Goal: Transaction & Acquisition: Purchase product/service

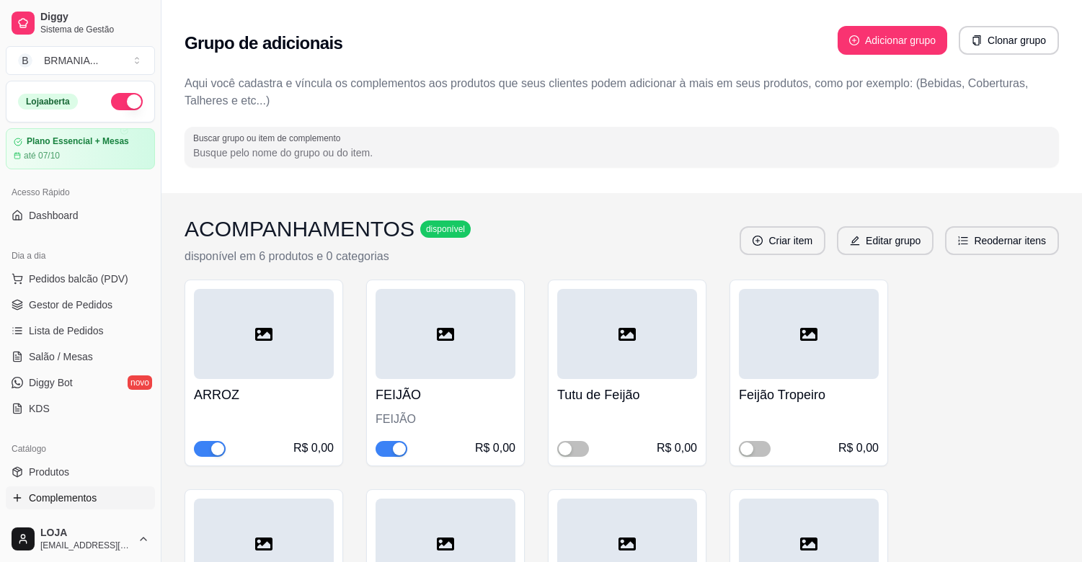
scroll to position [3518, 0]
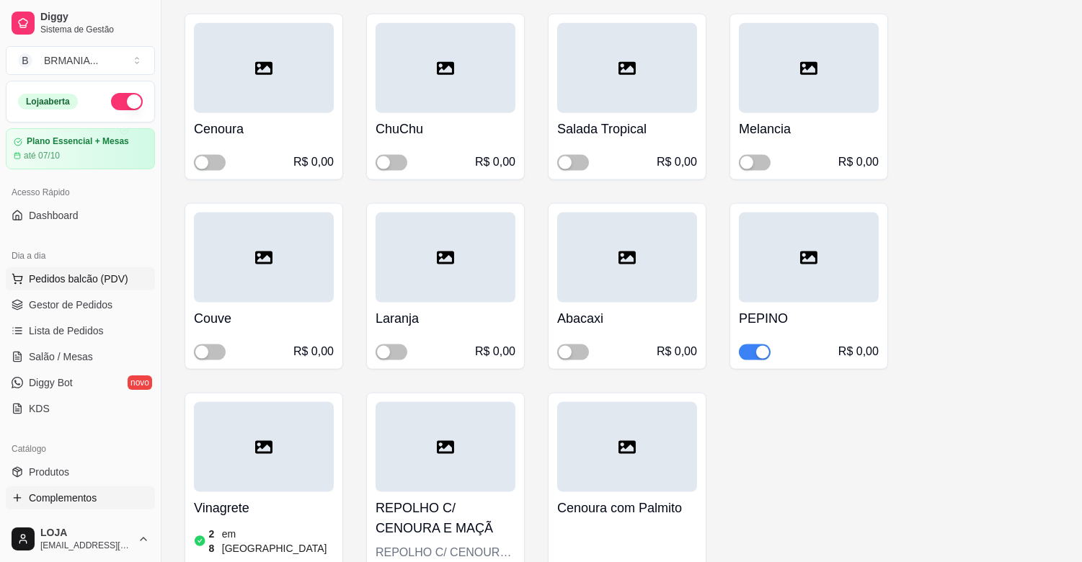
drag, startPoint x: 105, startPoint y: 285, endPoint x: 92, endPoint y: 285, distance: 13.7
click at [103, 285] on span "Pedidos balcão (PDV)" at bounding box center [78, 279] width 99 height 14
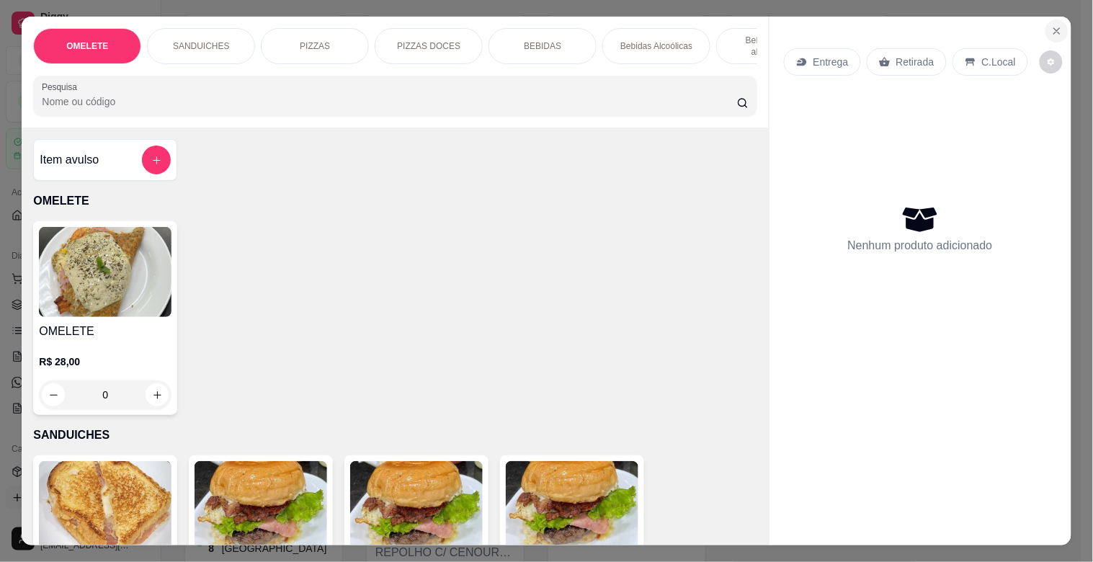
click at [1056, 27] on icon "Close" at bounding box center [1057, 31] width 12 height 12
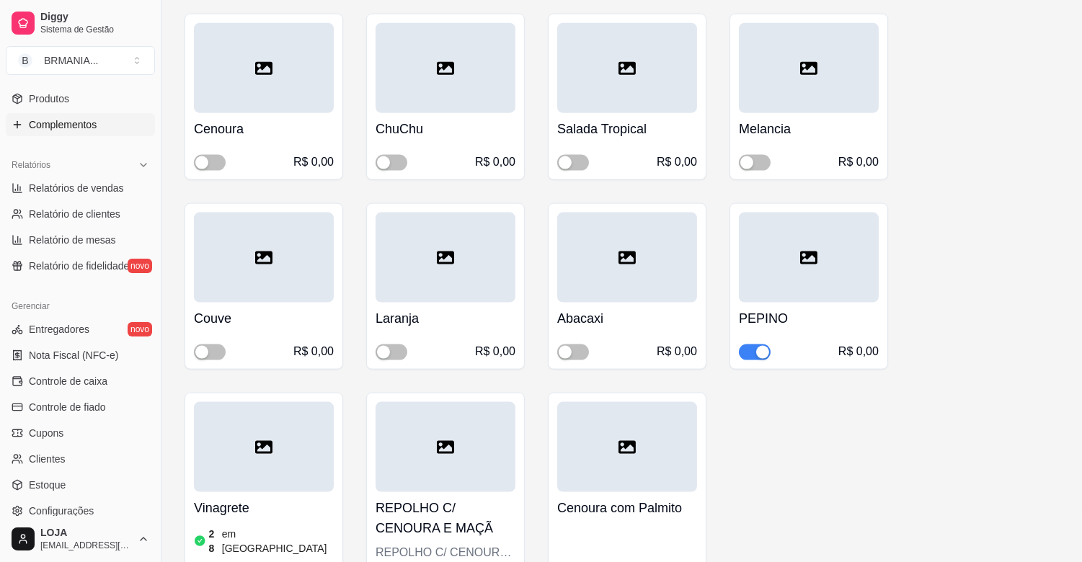
scroll to position [388, 0]
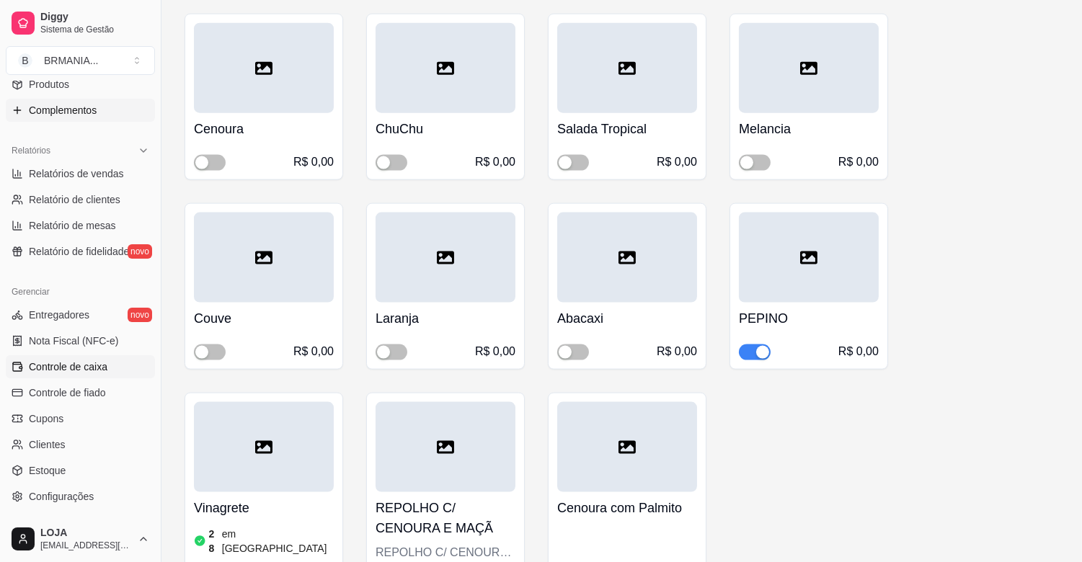
click at [66, 369] on span "Controle de caixa" at bounding box center [68, 367] width 79 height 14
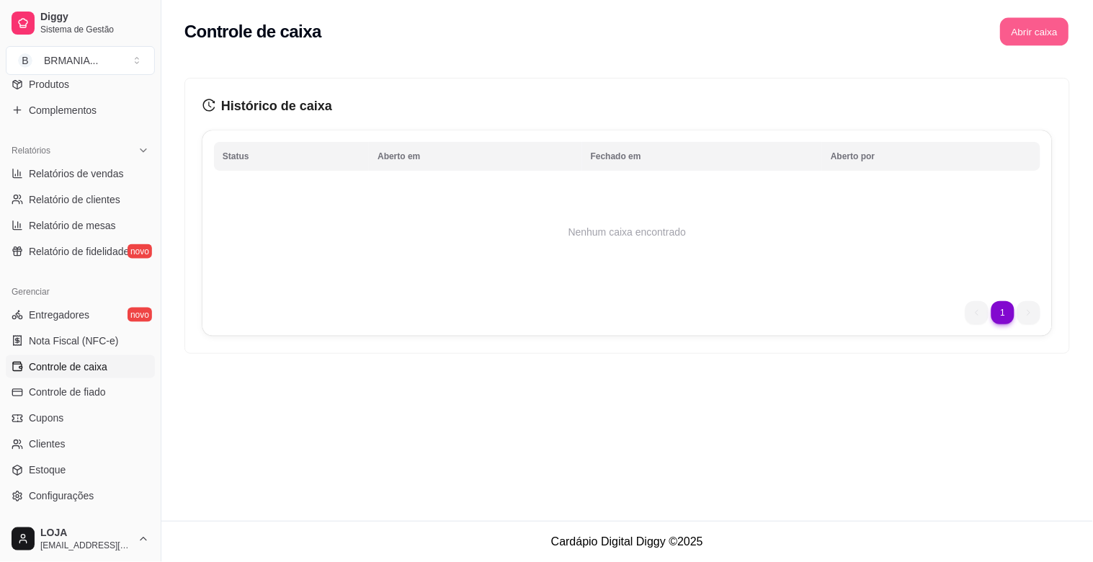
click at [1039, 34] on button "Abrir caixa" at bounding box center [1034, 32] width 68 height 28
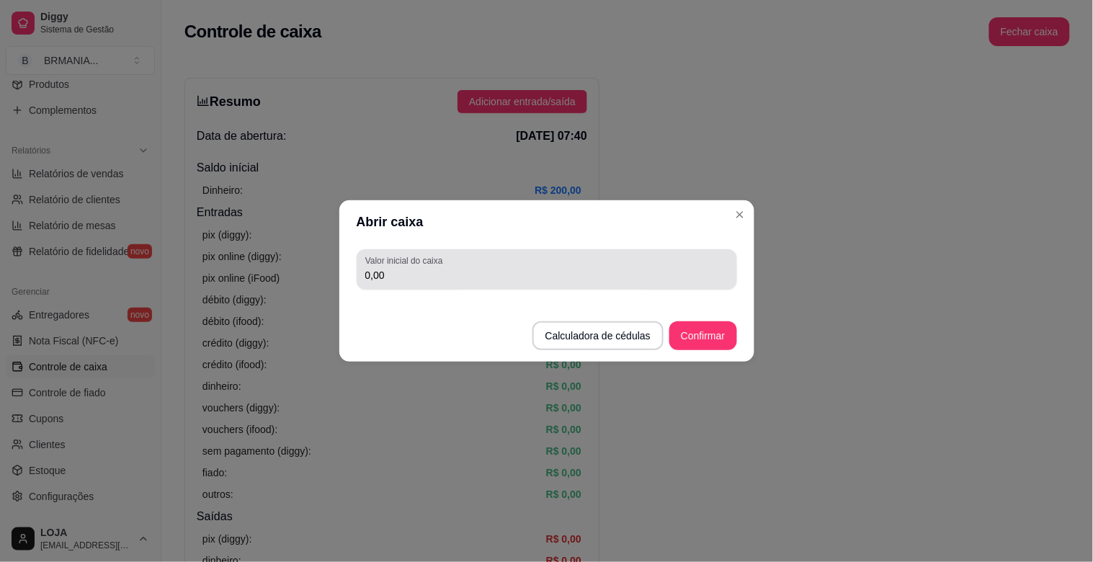
click at [422, 285] on div "Valor inicial do caixa 0,00" at bounding box center [547, 269] width 380 height 40
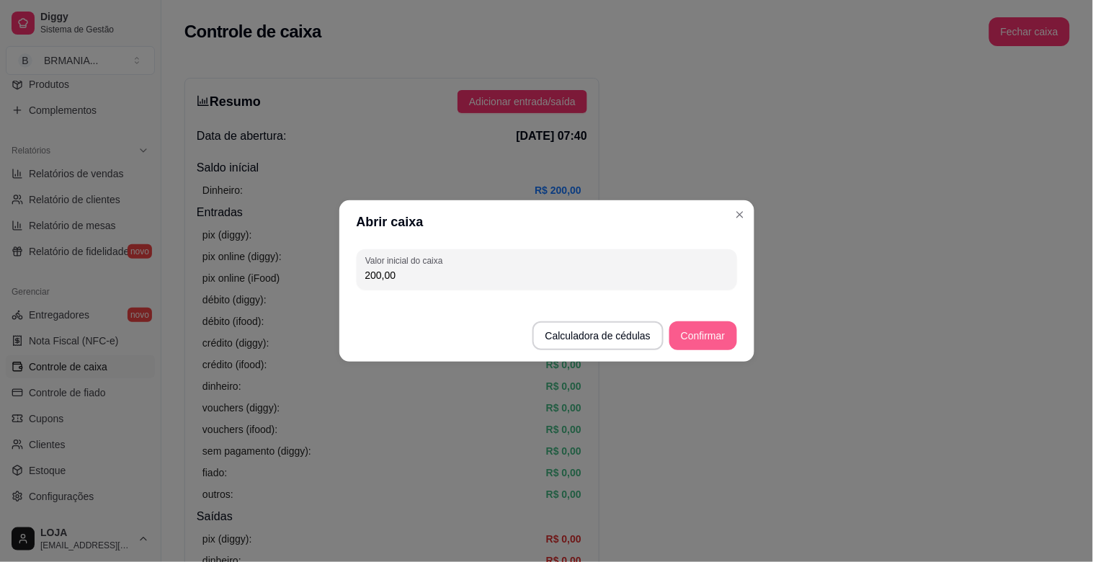
type input "200,00"
click at [699, 326] on button "Confirmar" at bounding box center [702, 335] width 67 height 29
click at [722, 333] on button "Confirmar" at bounding box center [702, 335] width 67 height 29
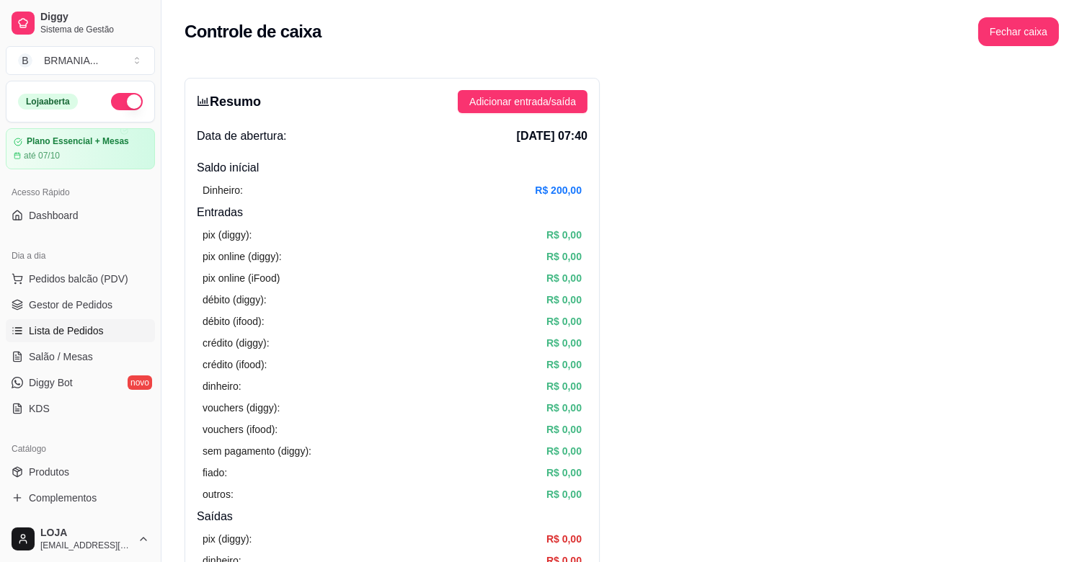
click at [72, 331] on span "Lista de Pedidos" at bounding box center [66, 331] width 75 height 14
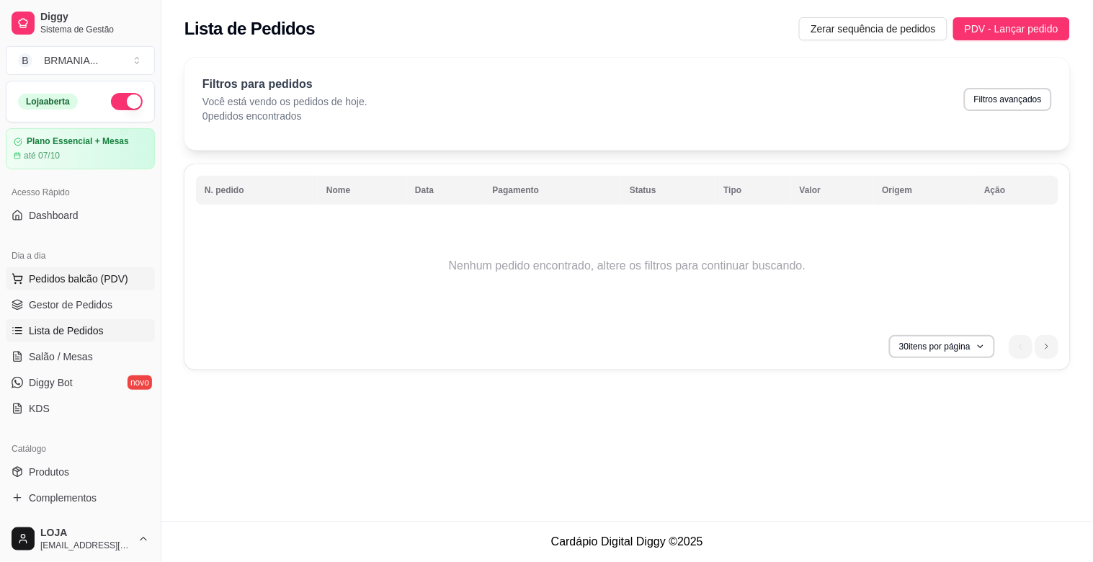
click at [92, 285] on span "Pedidos balcão (PDV)" at bounding box center [78, 279] width 99 height 14
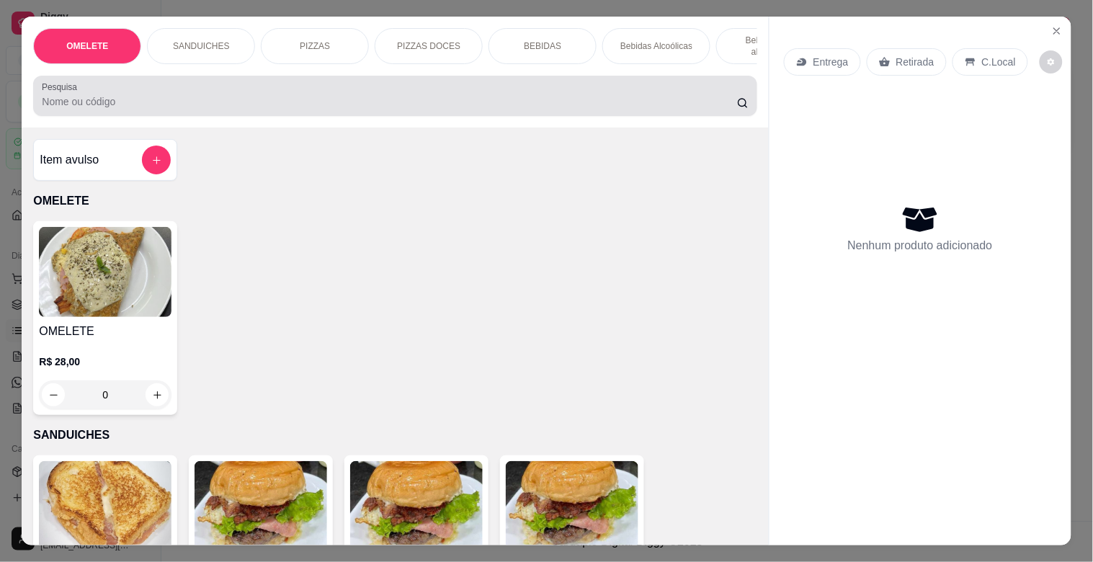
click at [551, 105] on input "Pesquisa" at bounding box center [389, 101] width 695 height 14
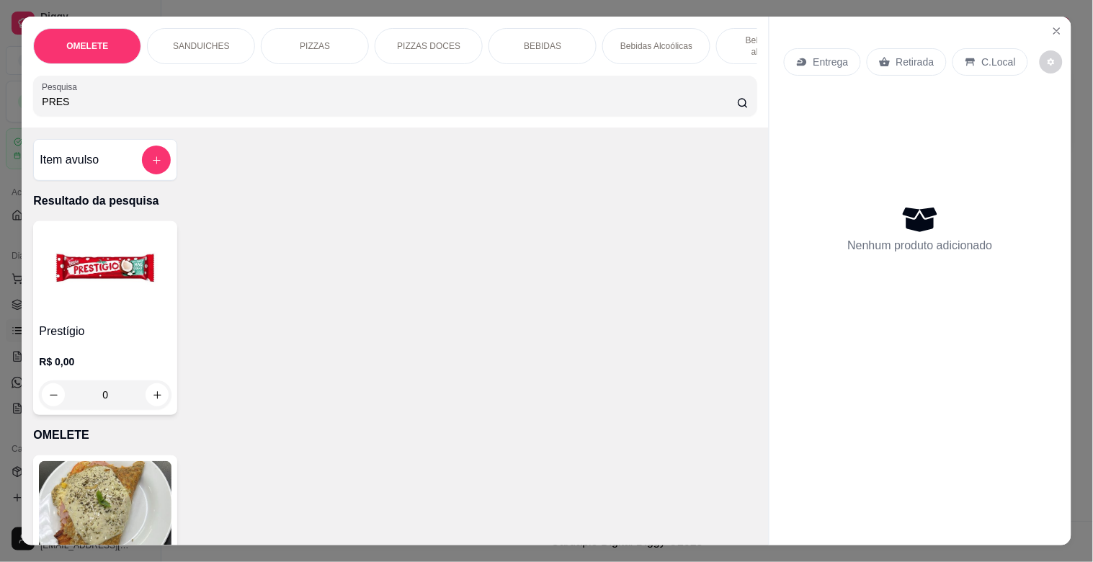
type input "PRES"
click at [60, 293] on img at bounding box center [105, 272] width 133 height 90
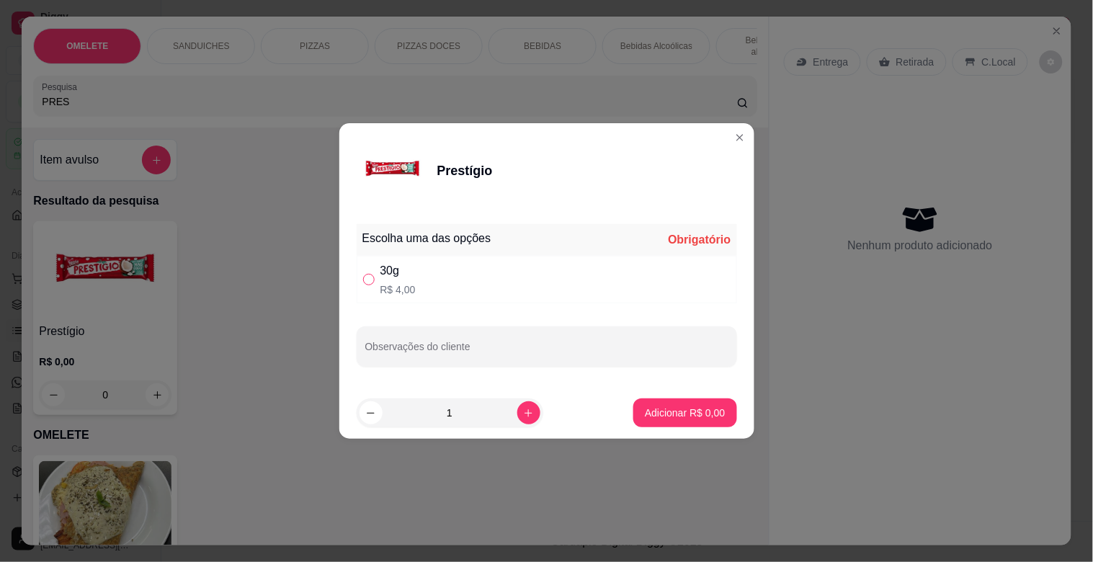
click at [366, 279] on input "" at bounding box center [369, 280] width 12 height 12
radio input "true"
click at [523, 414] on icon "increase-product-quantity" at bounding box center [528, 413] width 11 height 11
click at [529, 414] on button "increase-product-quantity" at bounding box center [528, 412] width 22 height 22
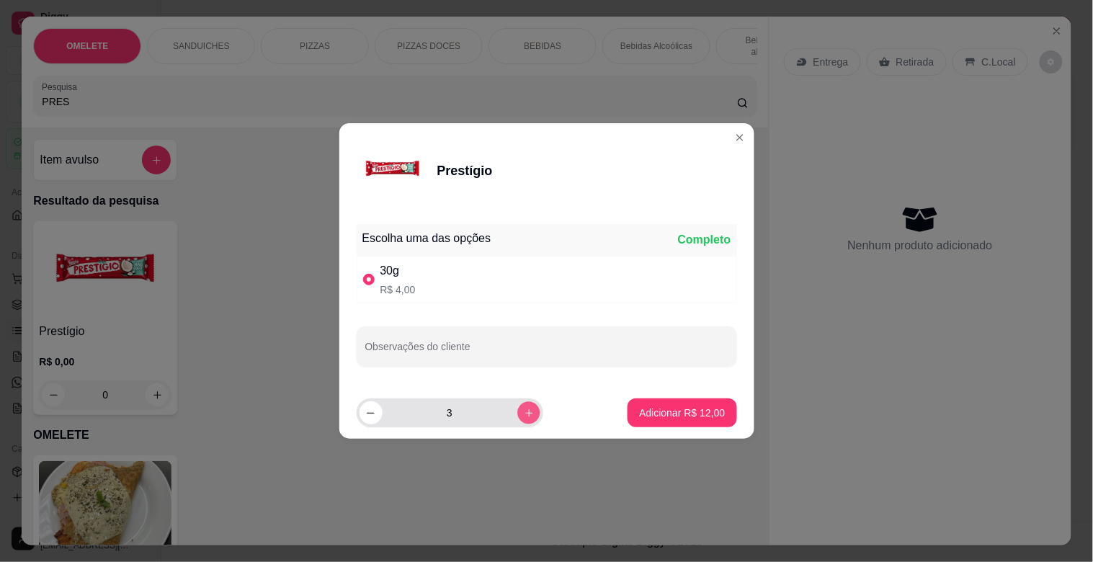
type input "4"
click at [667, 404] on button "Adicionar R$ 16,00" at bounding box center [682, 412] width 109 height 29
type input "4"
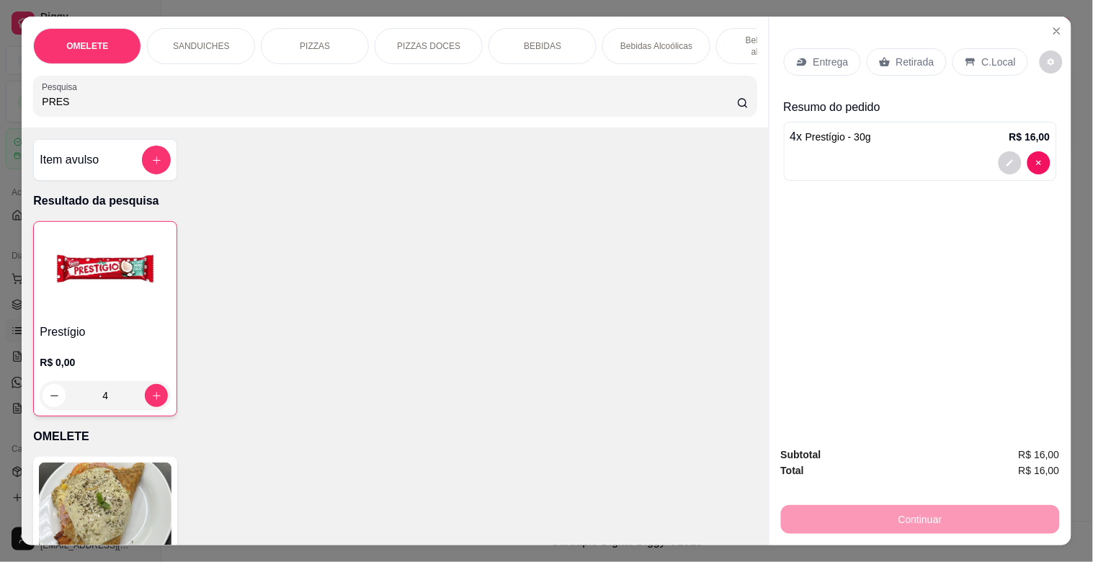
click at [742, 72] on div "OMELETE SANDUICHES PIZZAS PIZZAS DOCES BEBIDAS Bebidas Alcoólicas Bebidas Não a…" at bounding box center [395, 72] width 747 height 111
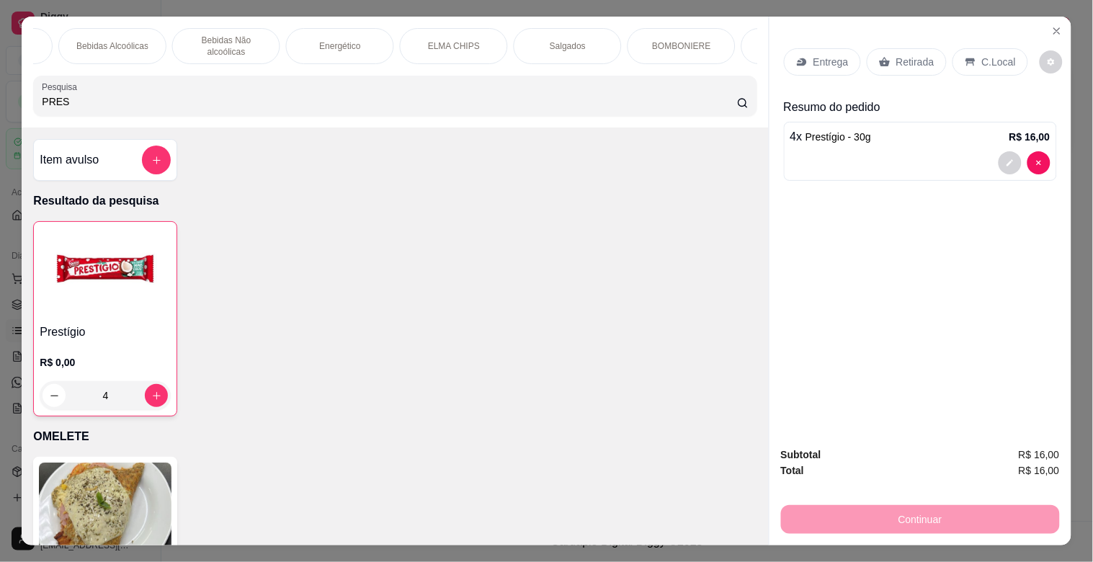
scroll to position [0, 576]
click at [548, 41] on div "Salgados" at bounding box center [535, 46] width 108 height 36
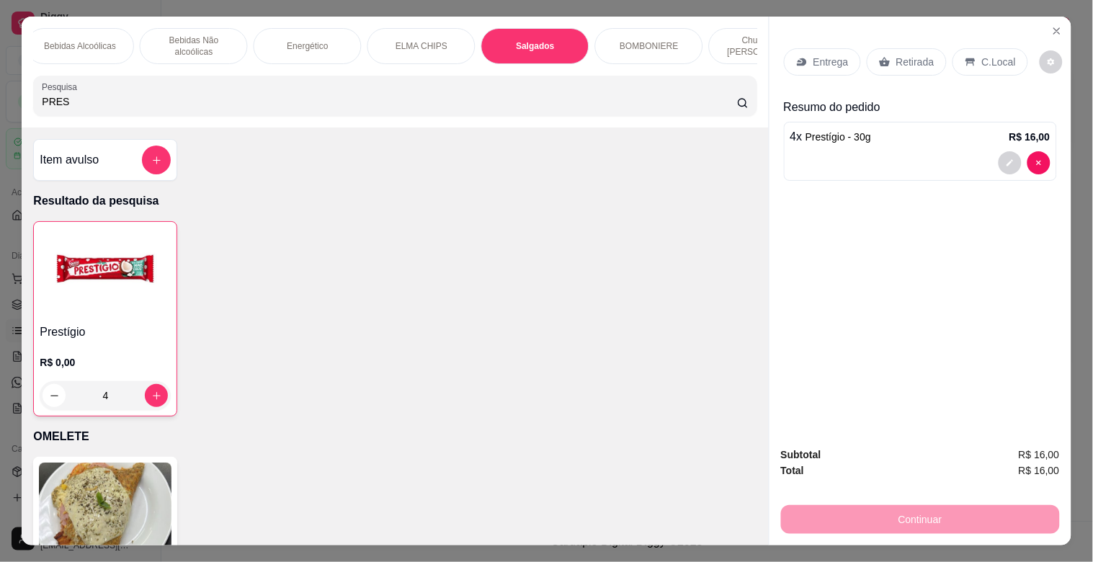
scroll to position [35, 0]
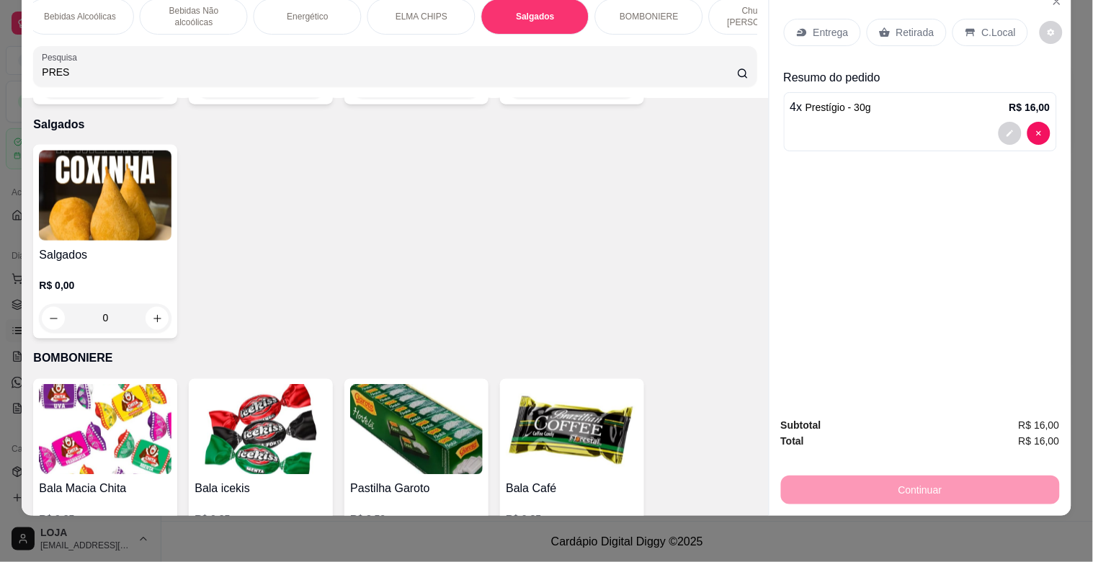
click at [102, 187] on img at bounding box center [105, 196] width 133 height 90
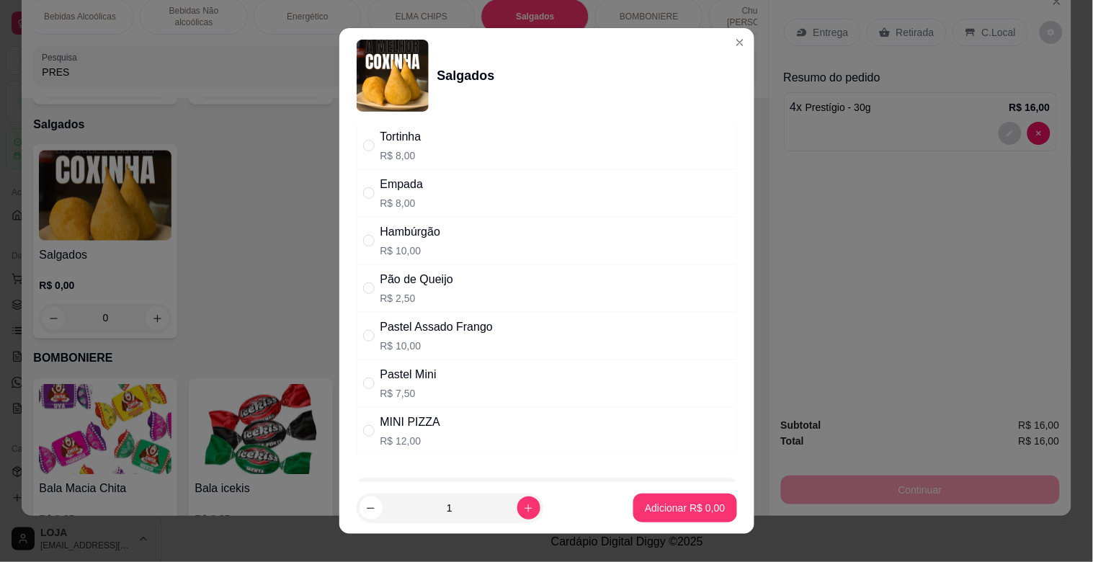
scroll to position [99, 0]
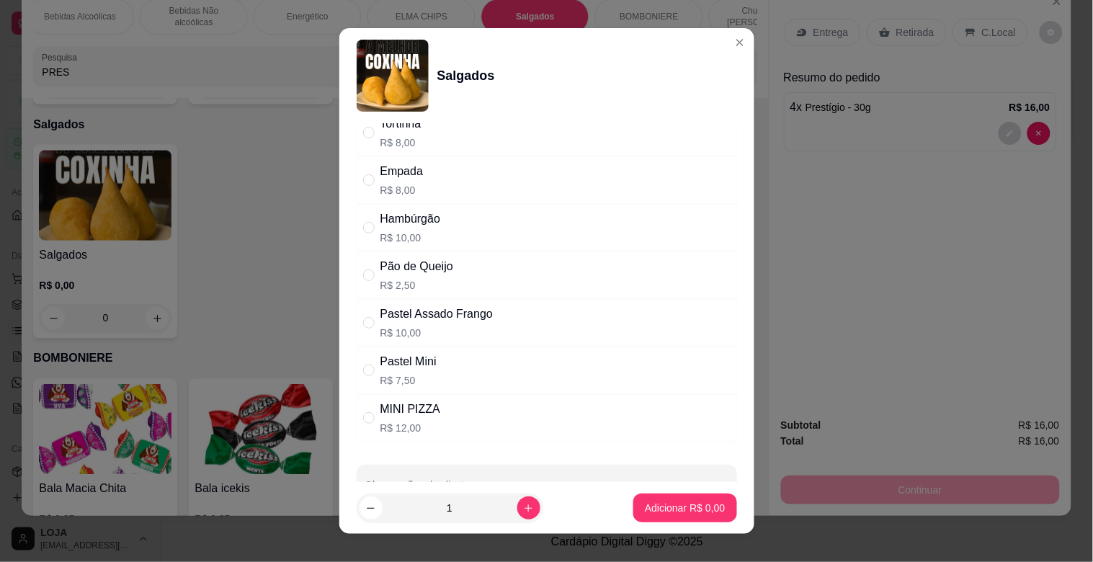
click at [373, 232] on div "" at bounding box center [371, 228] width 17 height 16
radio input "true"
click at [661, 505] on p "Adicionar R$ 10,00" at bounding box center [683, 508] width 84 height 14
type input "1"
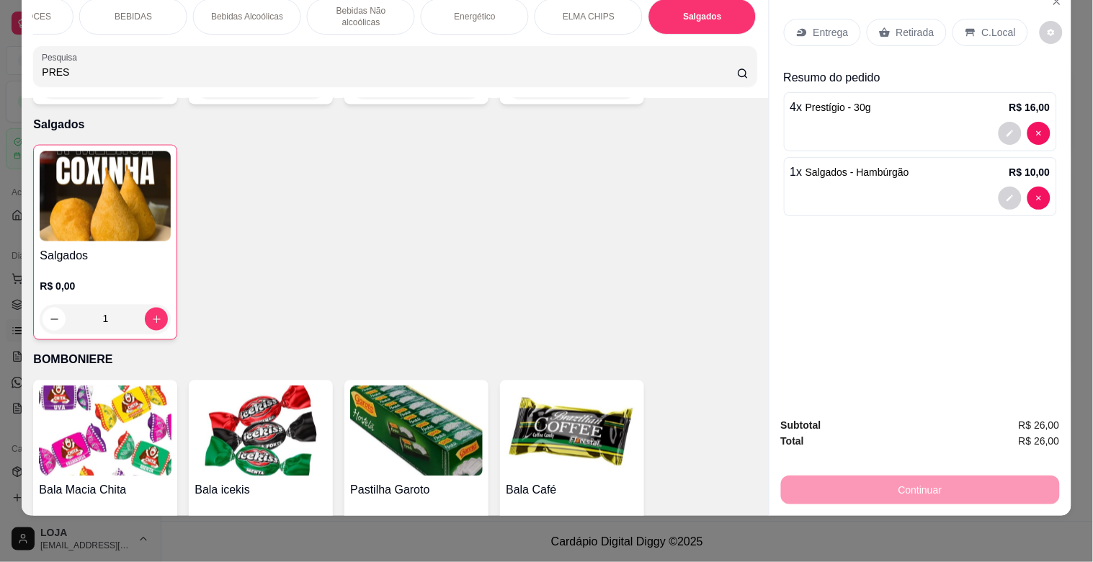
scroll to position [0, 384]
click at [143, 17] on div "BEBIDAS" at bounding box center [158, 17] width 108 height 36
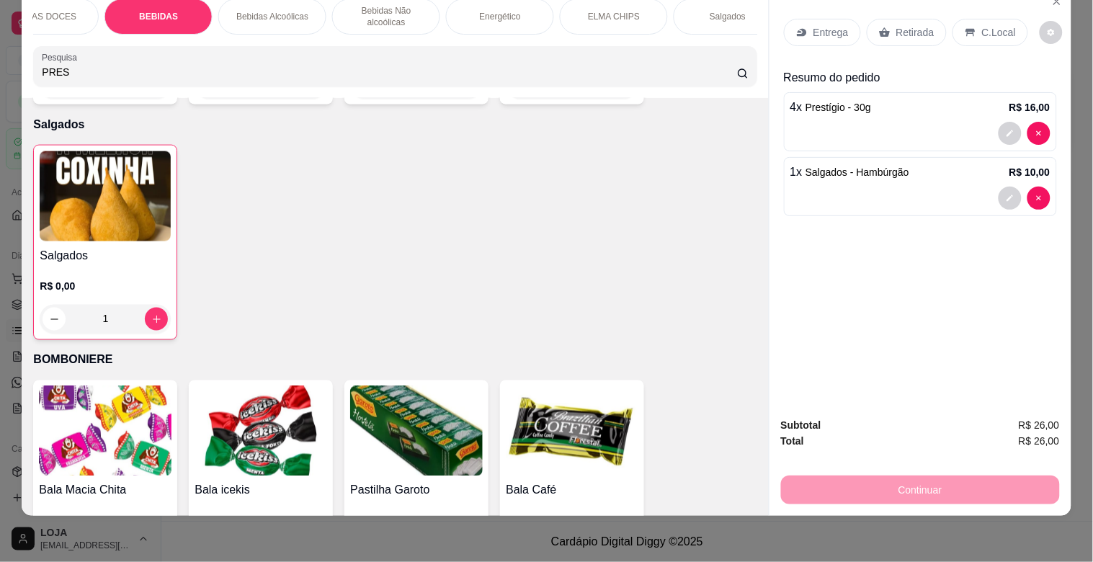
scroll to position [1631, 0]
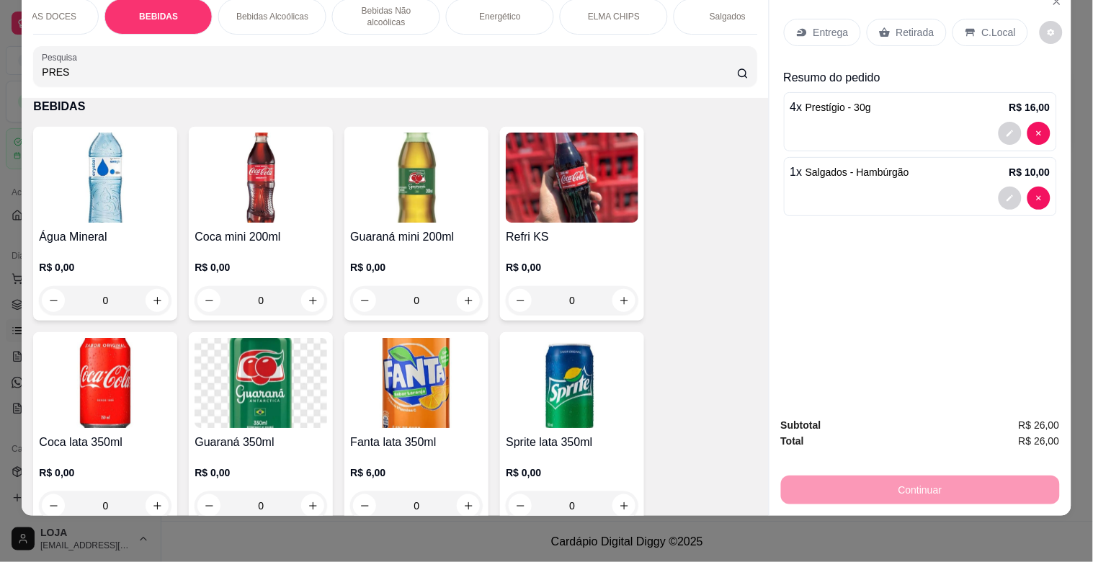
click at [128, 166] on img at bounding box center [105, 178] width 133 height 90
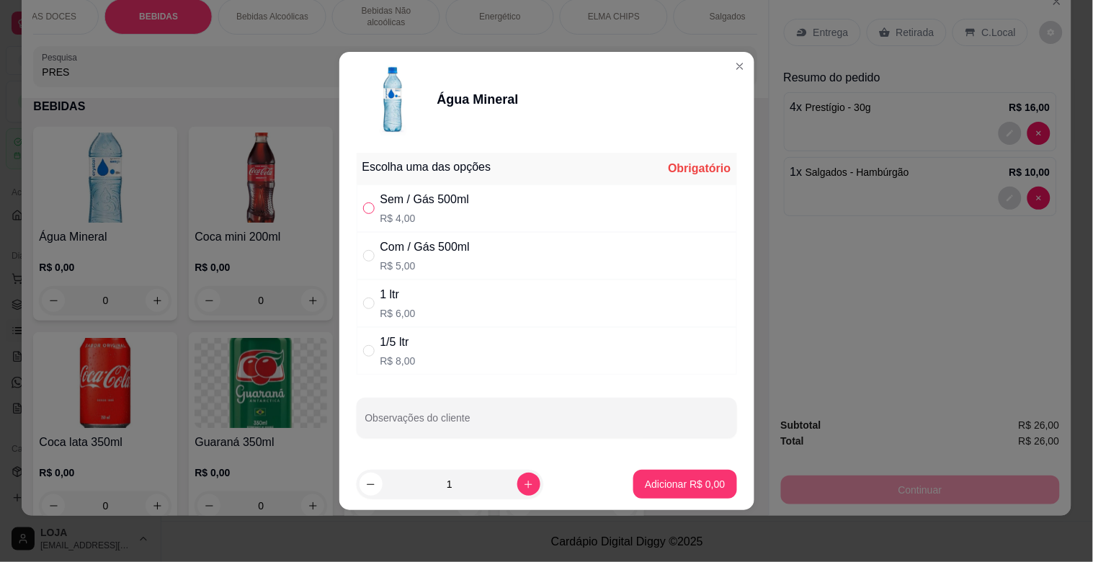
click at [368, 205] on input "" at bounding box center [369, 208] width 12 height 12
radio input "true"
click at [525, 481] on icon "increase-product-quantity" at bounding box center [528, 484] width 7 height 7
type input "2"
click at [658, 479] on p "Adicionar R$ 8,00" at bounding box center [685, 484] width 78 height 14
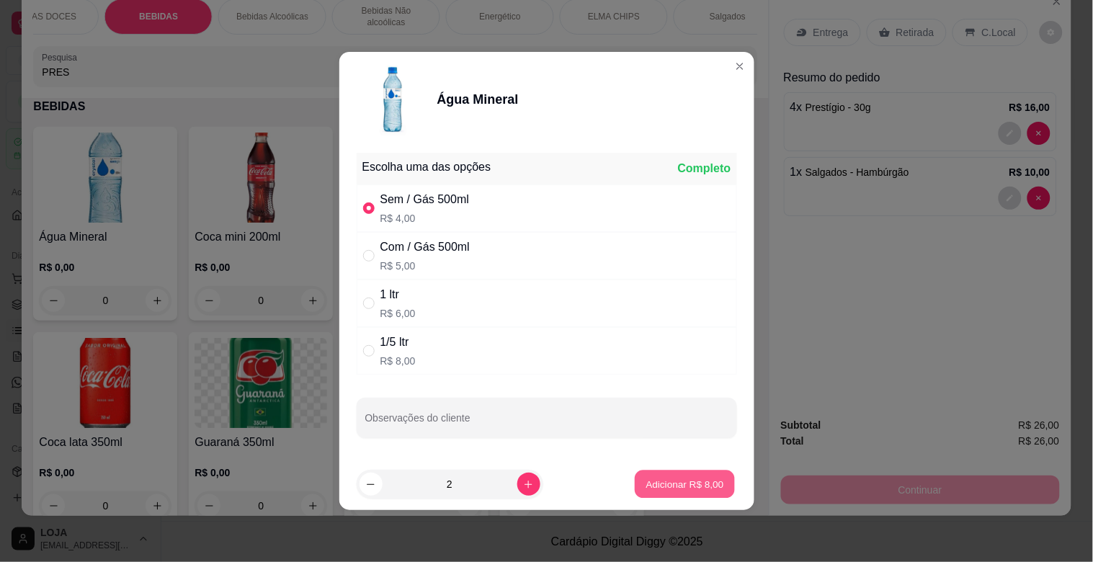
type input "2"
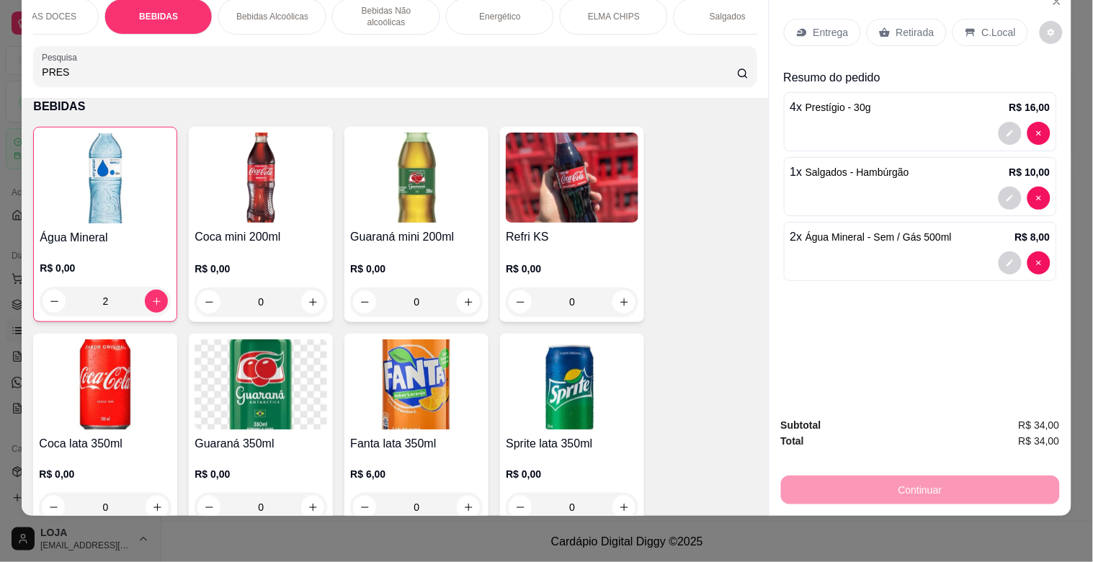
drag, startPoint x: 981, startPoint y: 23, endPoint x: 962, endPoint y: 40, distance: 25.0
click at [982, 25] on p "C.Local" at bounding box center [999, 32] width 34 height 14
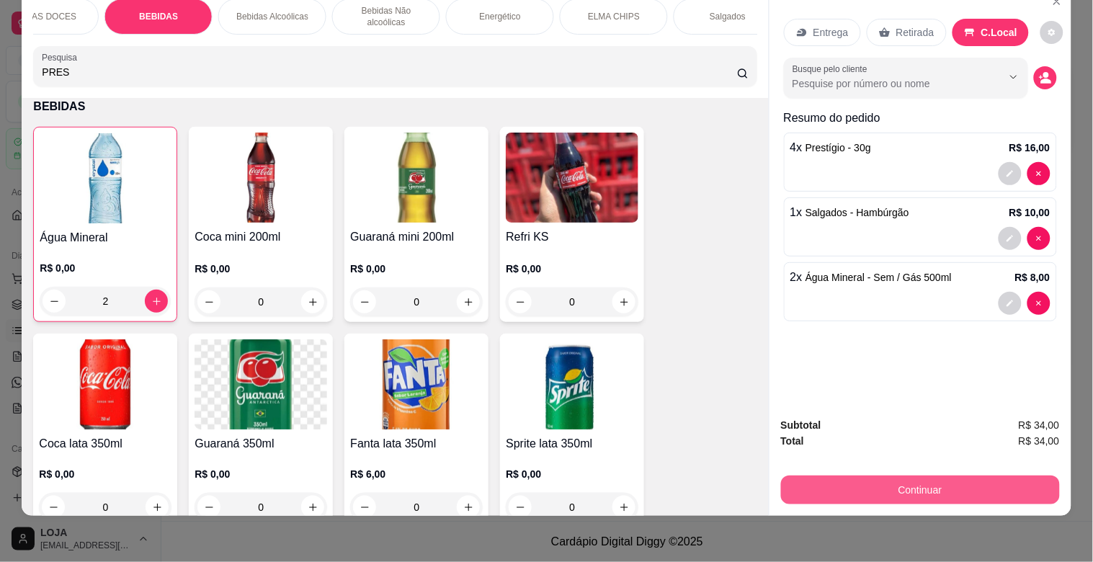
click at [940, 481] on button "Continuar" at bounding box center [920, 490] width 279 height 29
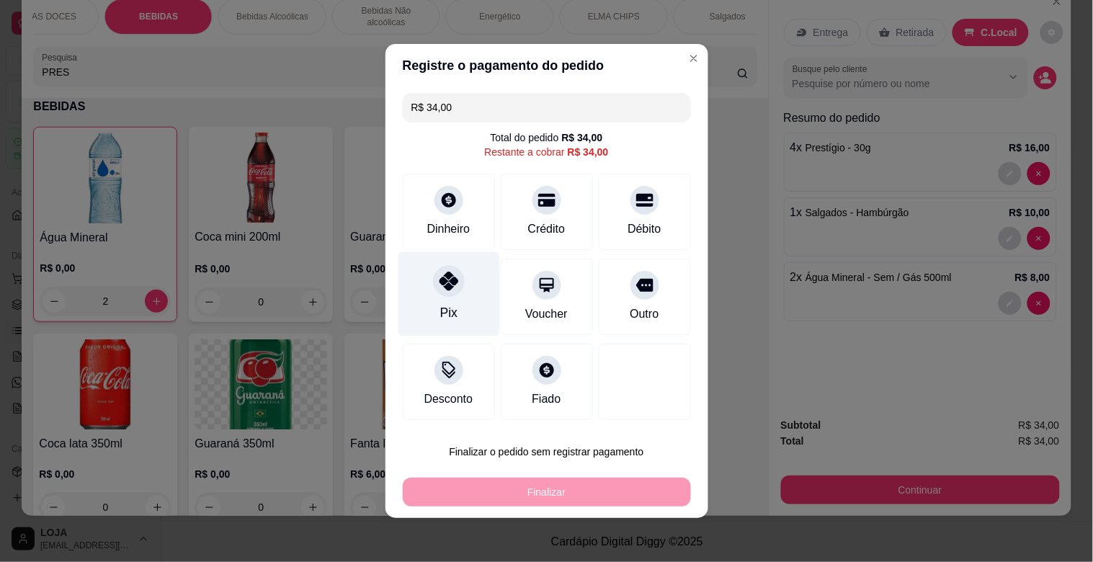
click at [452, 294] on div "Pix" at bounding box center [449, 294] width 102 height 84
type input "R$ 0,00"
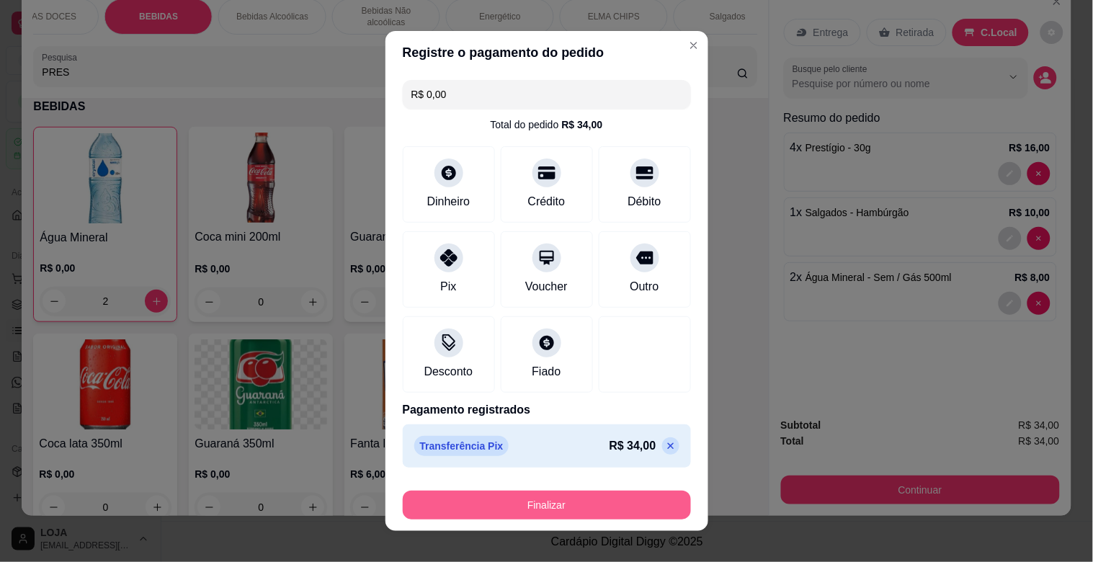
click at [603, 507] on button "Finalizar" at bounding box center [547, 505] width 288 height 29
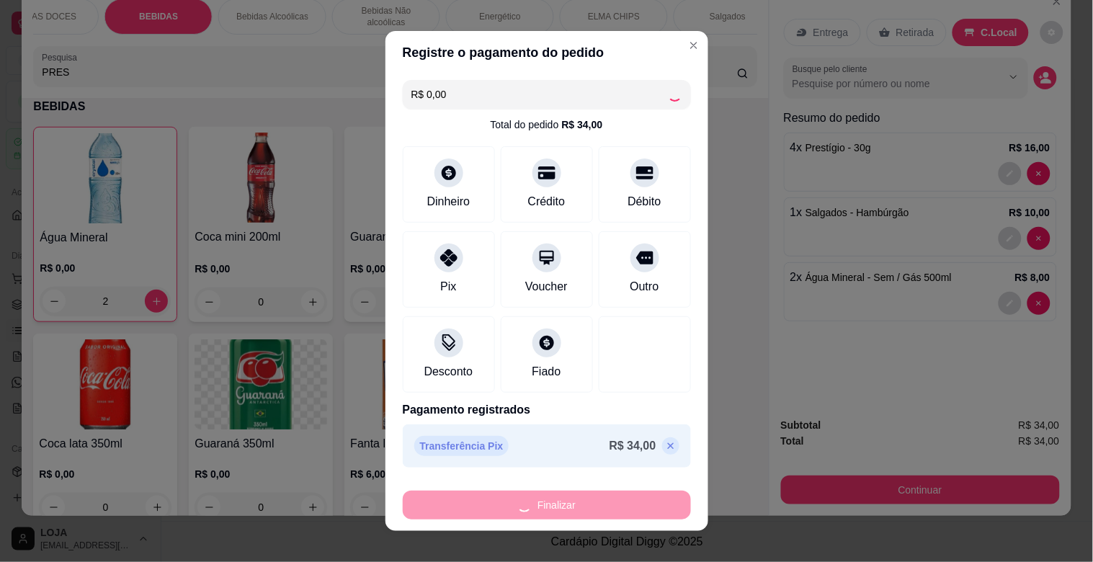
type input "0"
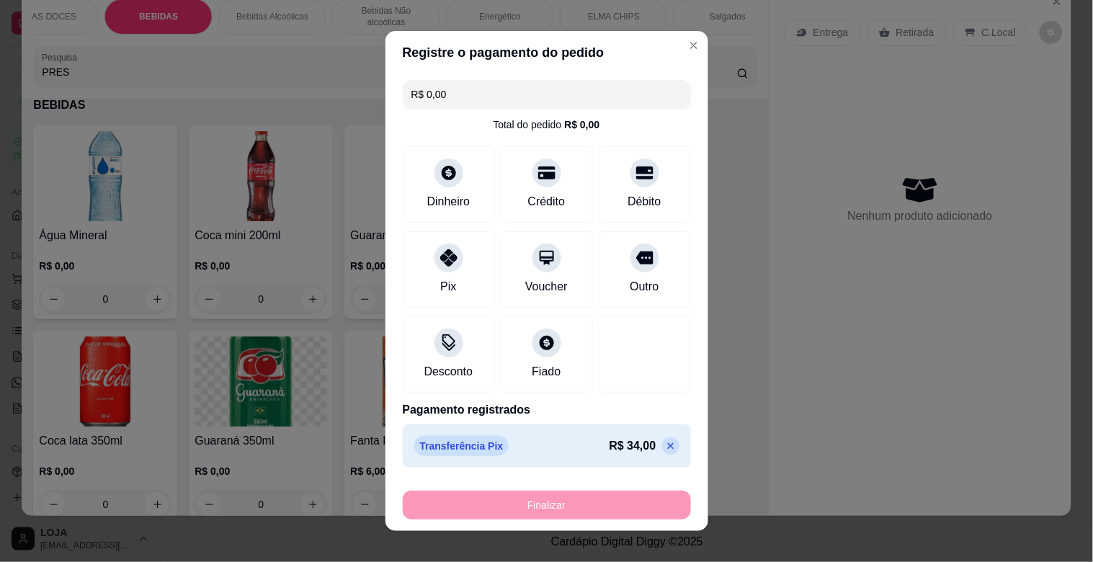
type input "-R$ 34,00"
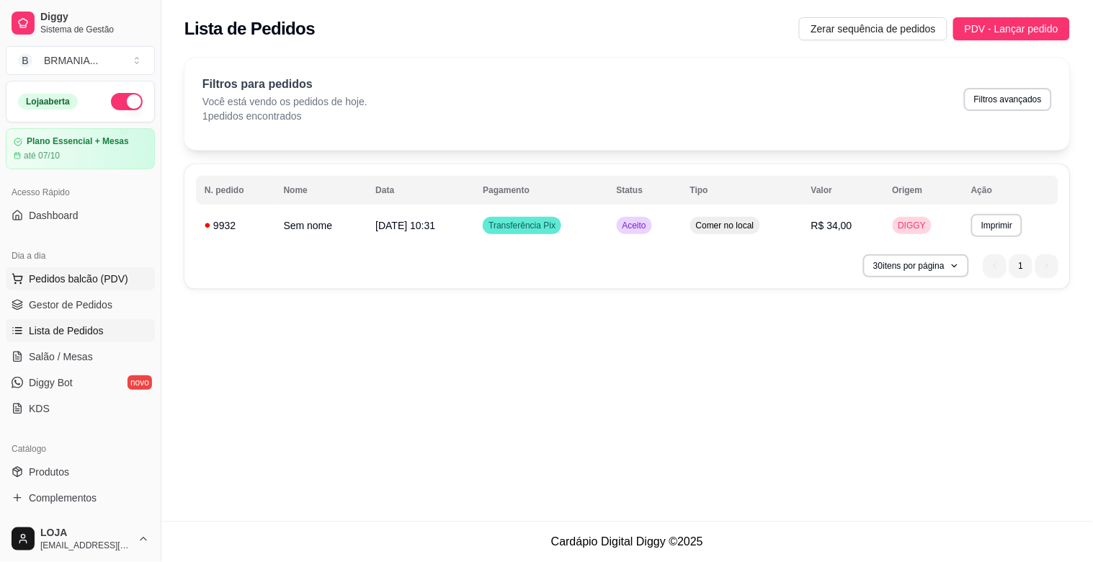
click at [58, 282] on span "Pedidos balcão (PDV)" at bounding box center [78, 279] width 99 height 14
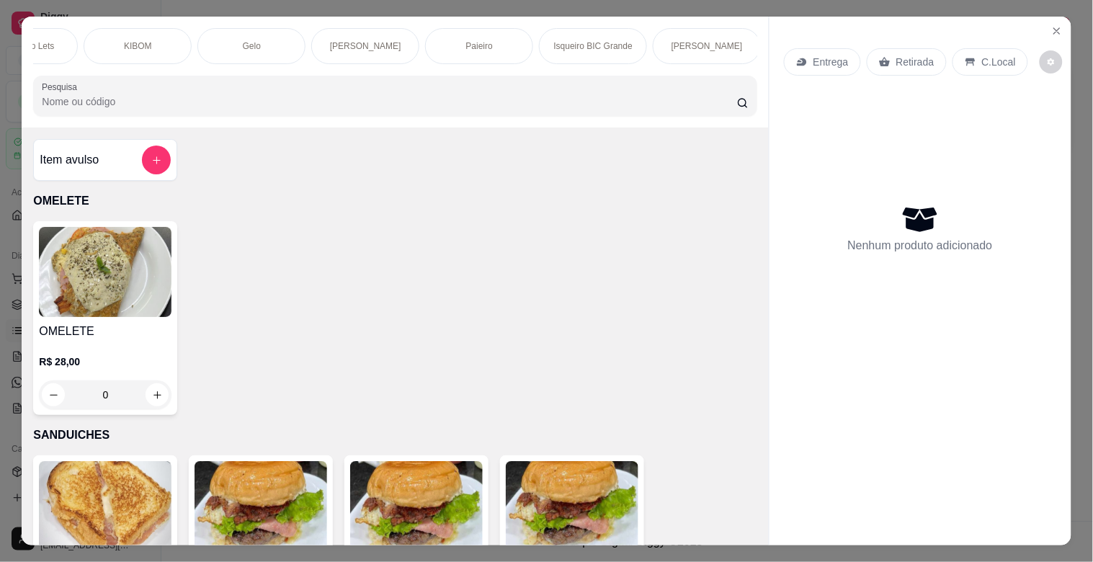
scroll to position [0, 1432]
click at [680, 45] on p "[PERSON_NAME]" at bounding box center [704, 46] width 71 height 12
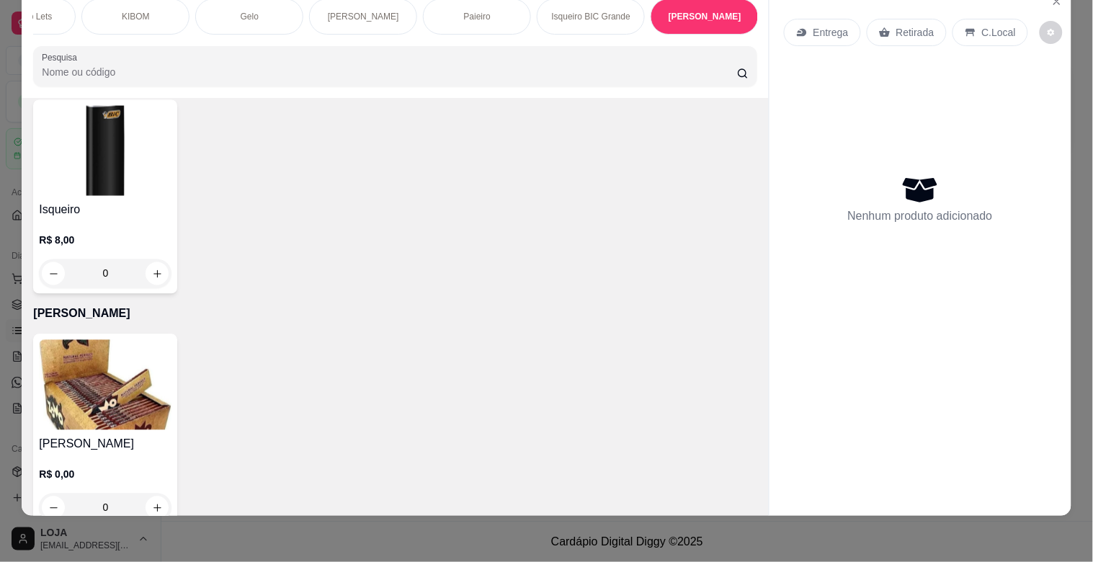
click at [108, 219] on div "R$ 8,00 0" at bounding box center [105, 253] width 133 height 69
click at [148, 340] on img at bounding box center [105, 385] width 133 height 90
click at [215, 9] on p "Bebidas Não alcoólicas" at bounding box center [235, 16] width 84 height 23
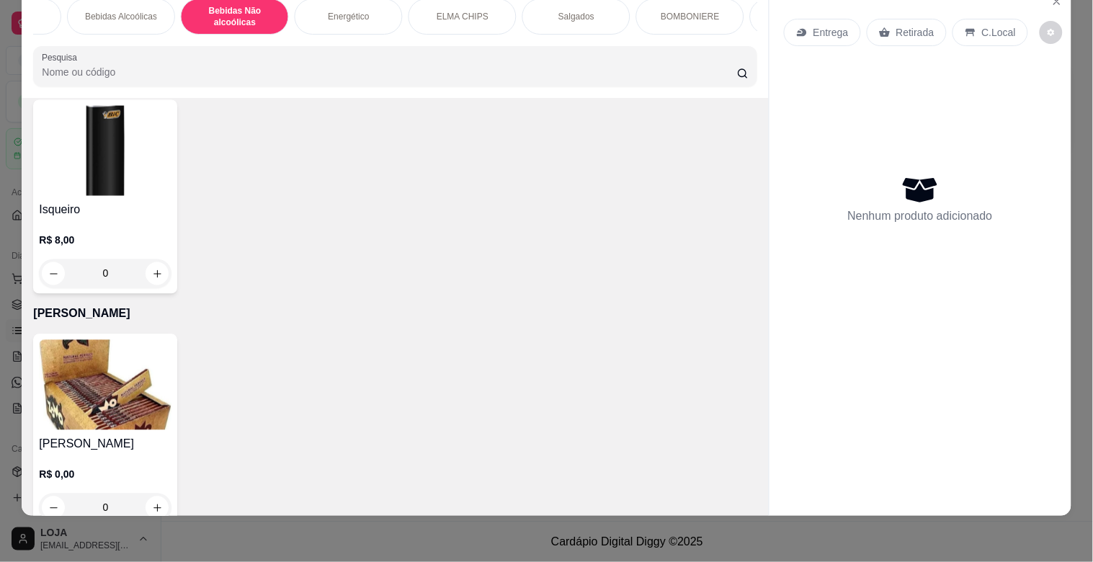
scroll to position [3540, 0]
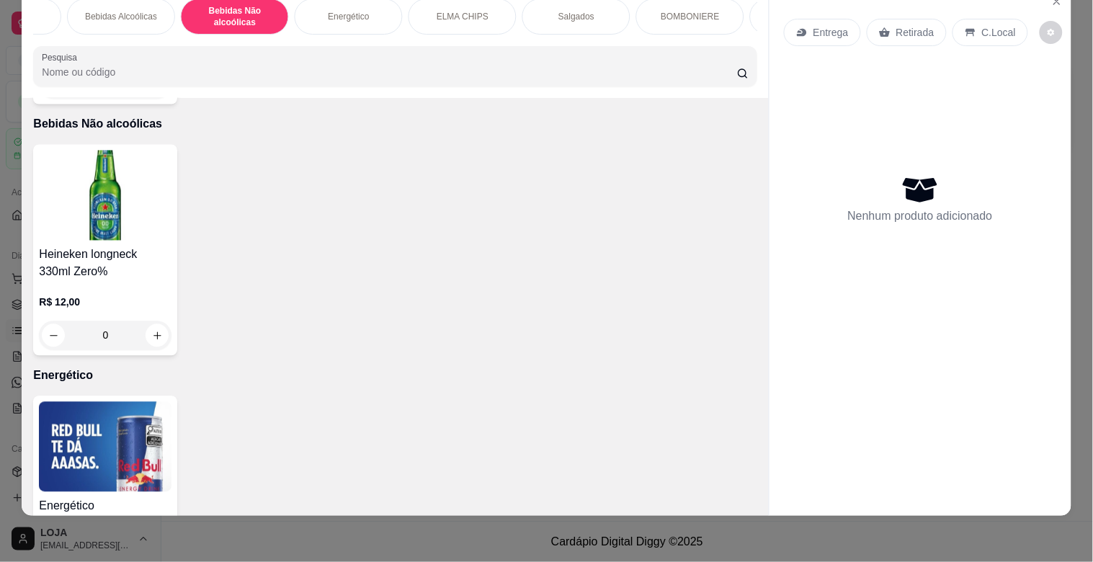
click at [104, 11] on p "Bebidas Alcoólicas" at bounding box center [121, 17] width 72 height 12
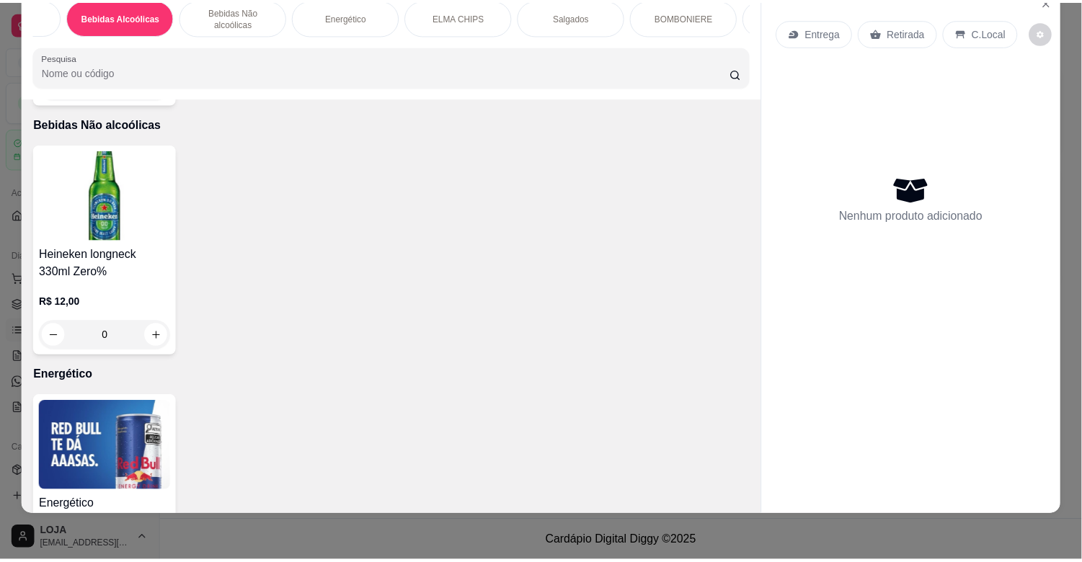
scroll to position [2878, 0]
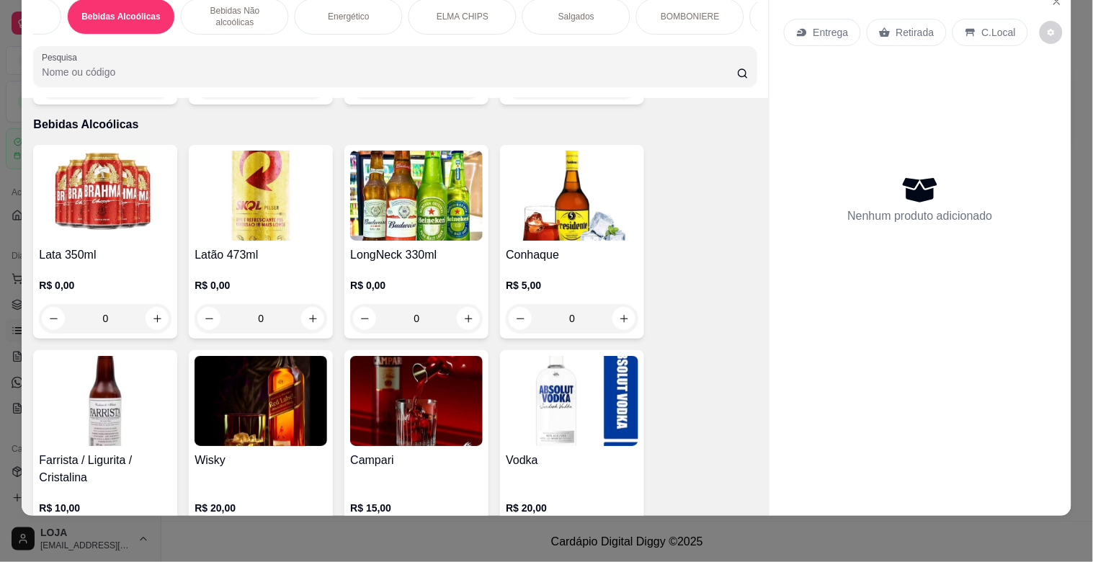
click at [124, 171] on img at bounding box center [105, 196] width 133 height 90
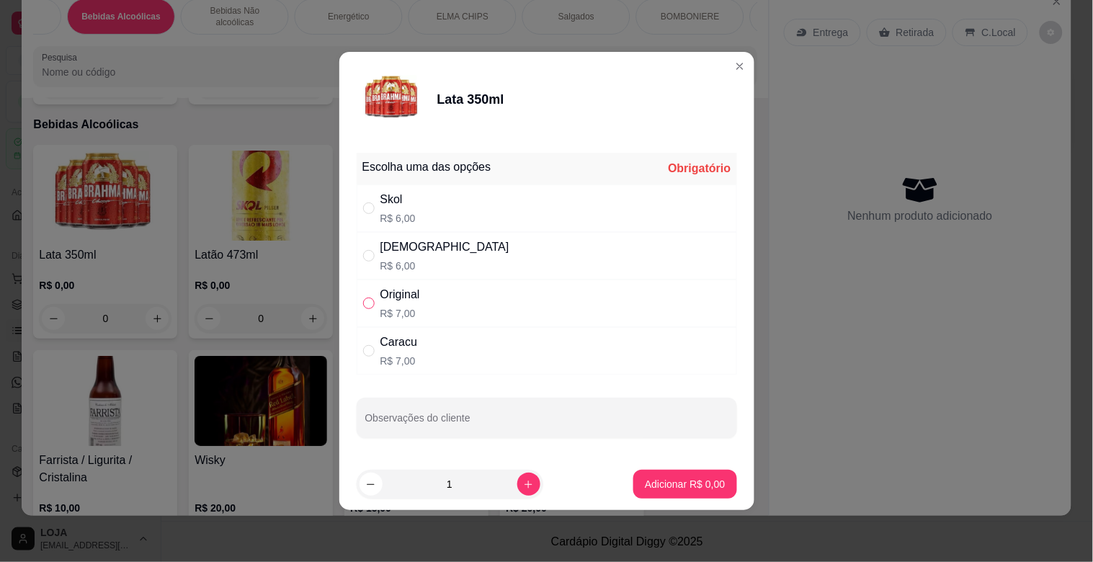
click at [368, 299] on input "" at bounding box center [369, 304] width 12 height 12
radio input "true"
click at [519, 476] on button "increase-product-quantity" at bounding box center [528, 484] width 23 height 23
click at [519, 476] on button "increase-product-quantity" at bounding box center [528, 484] width 22 height 22
click at [519, 476] on button "increase-product-quantity" at bounding box center [528, 484] width 23 height 23
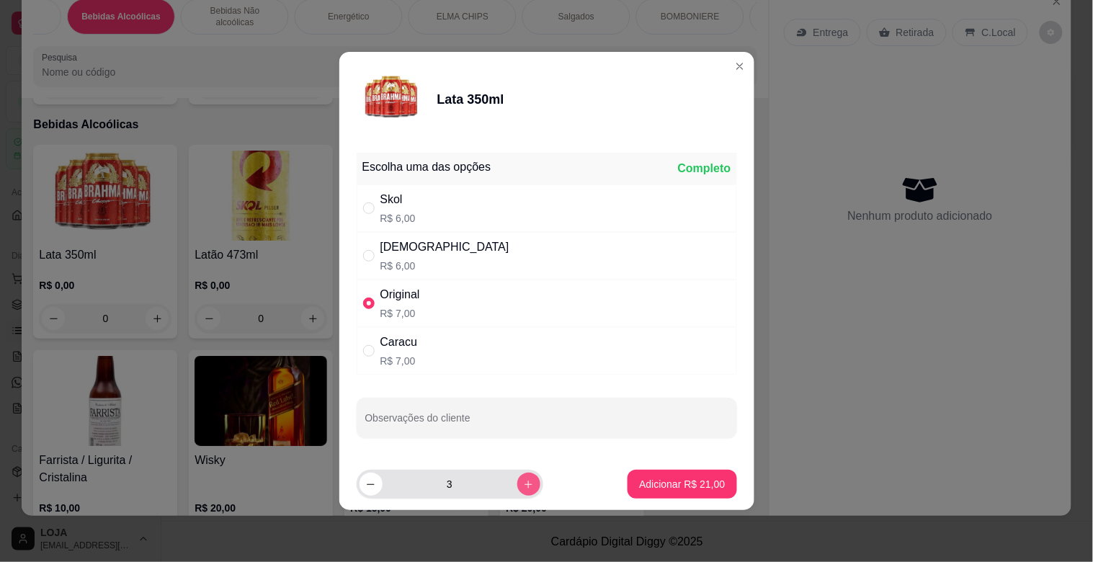
type input "4"
click at [665, 488] on p "Adicionar R$ 28,00" at bounding box center [683, 484] width 84 height 14
type input "4"
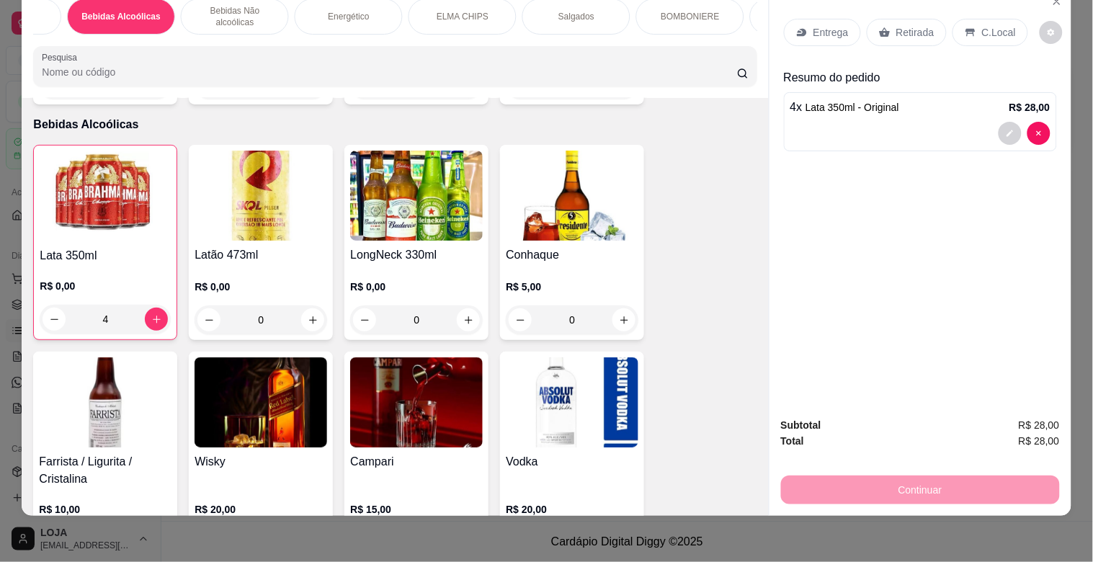
click at [988, 25] on p "C.Local" at bounding box center [999, 32] width 34 height 14
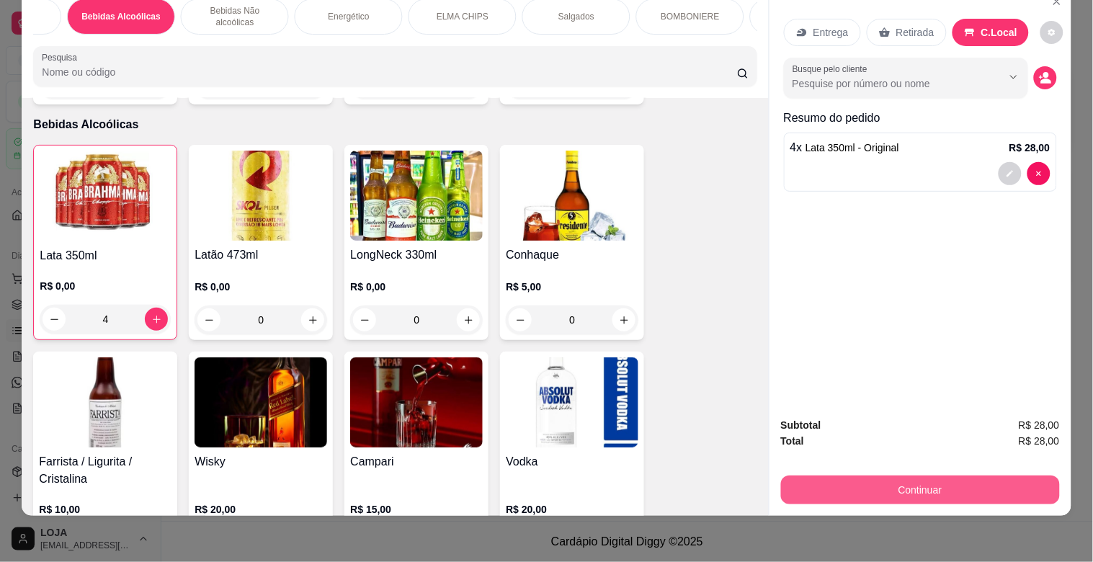
click at [874, 476] on button "Continuar" at bounding box center [920, 490] width 279 height 29
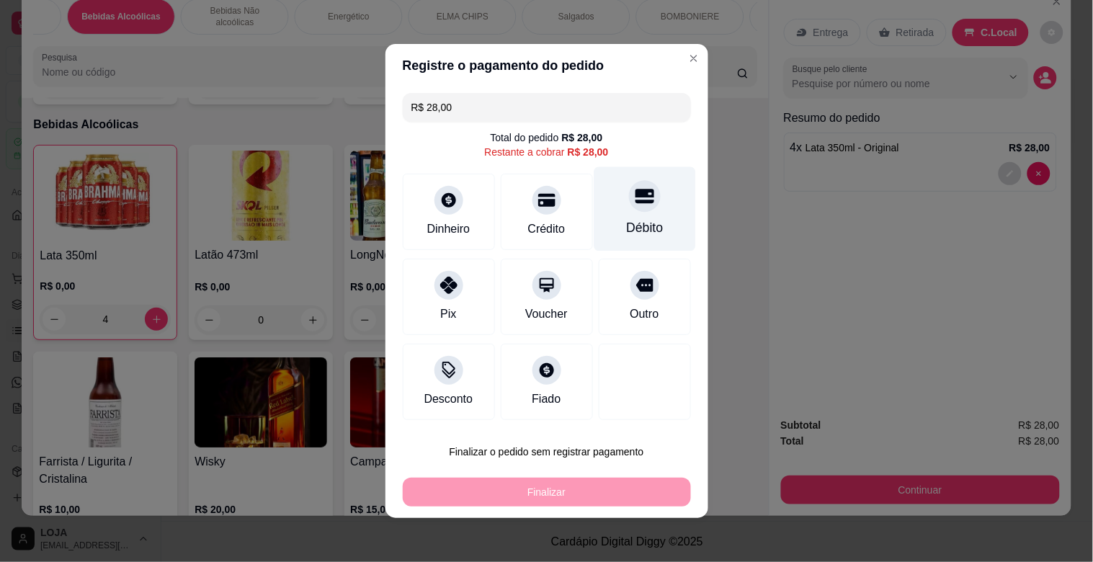
click at [596, 211] on div "Débito" at bounding box center [645, 209] width 102 height 84
type input "R$ 0,00"
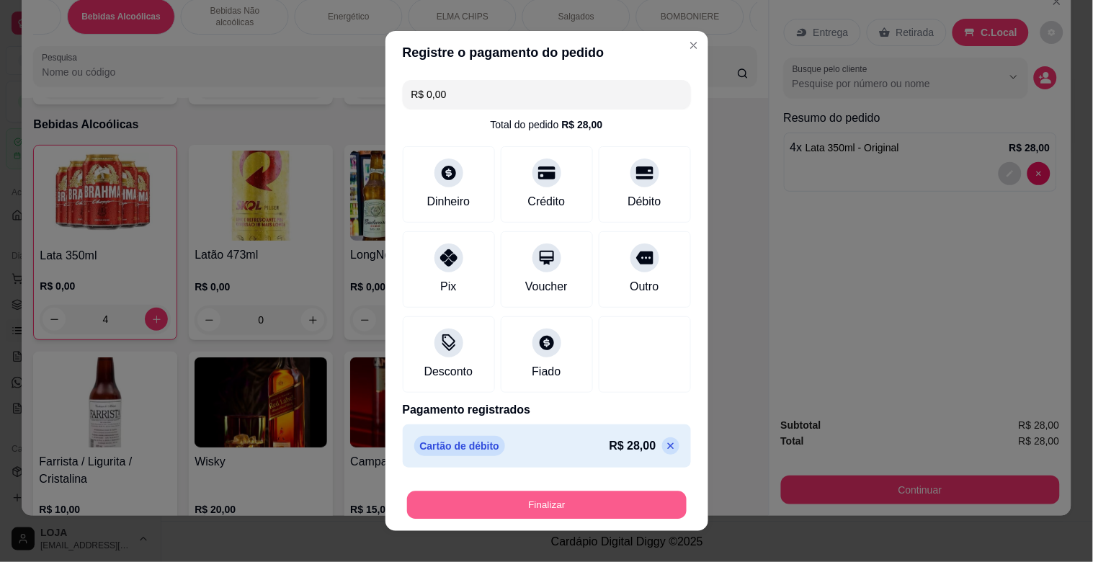
click at [562, 504] on button "Finalizar" at bounding box center [547, 505] width 280 height 28
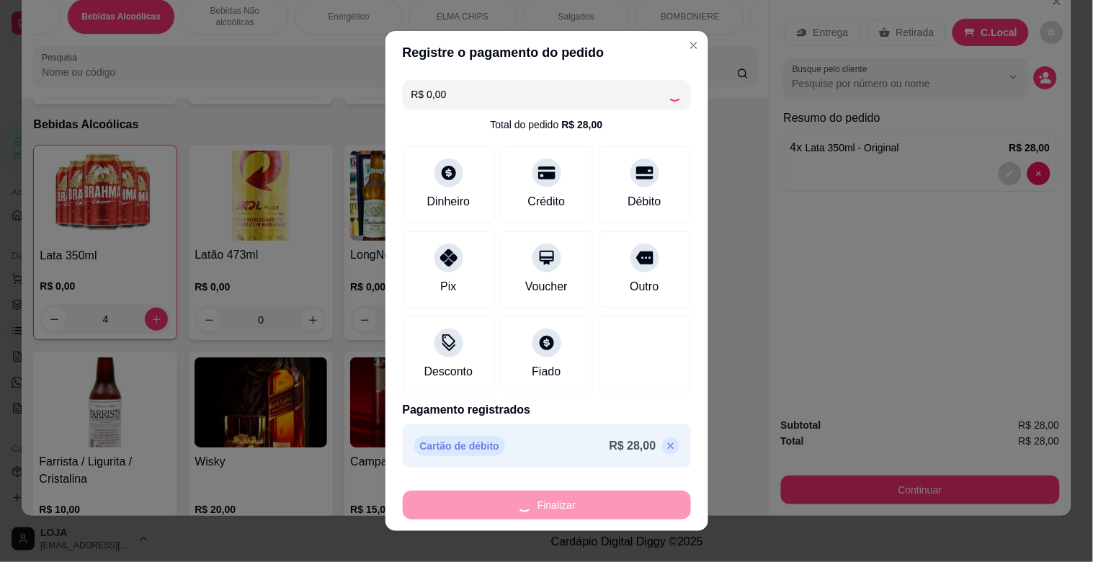
type input "0"
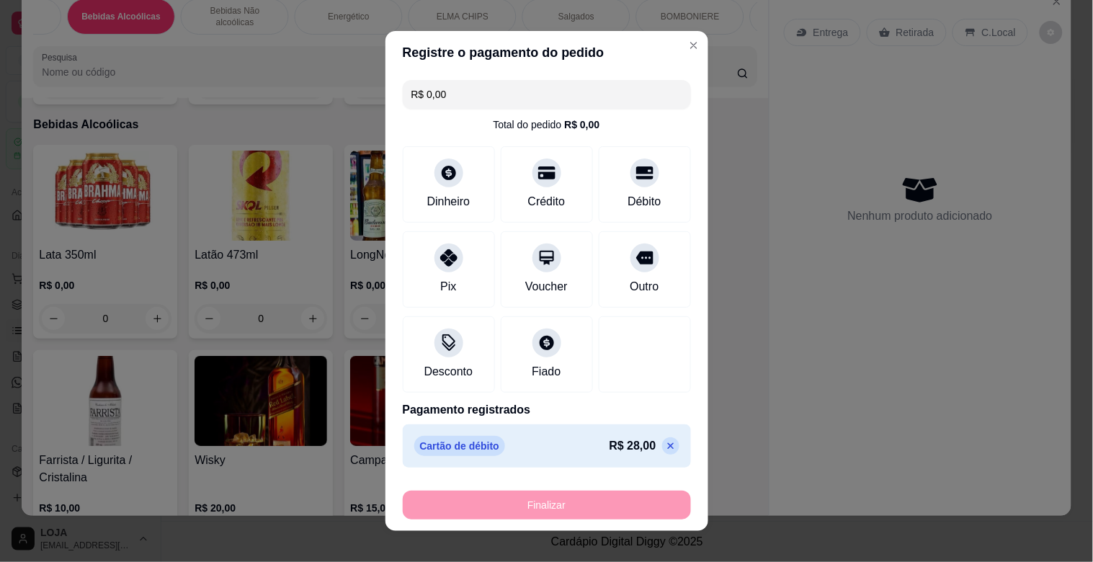
type input "-R$ 28,00"
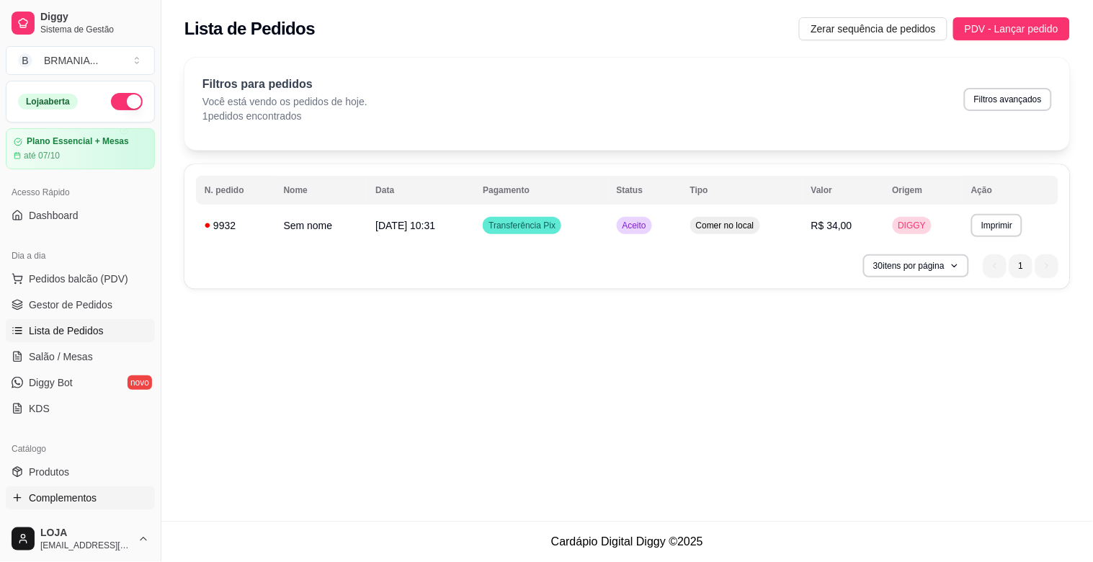
click at [80, 499] on span "Complementos" at bounding box center [63, 498] width 68 height 14
